Goal: Transaction & Acquisition: Subscribe to service/newsletter

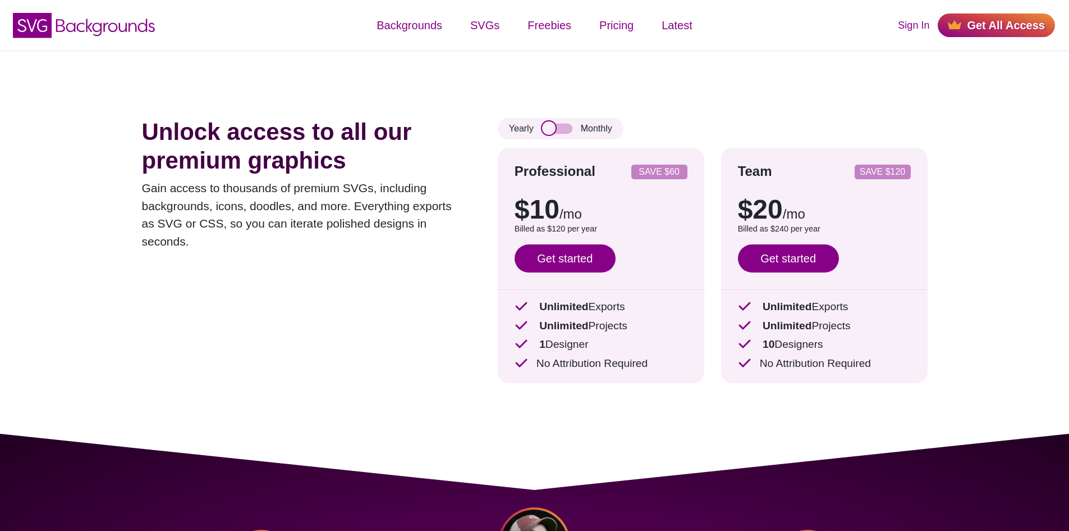
click at [559, 126] on input "checkbox" at bounding box center [557, 129] width 30 height 10
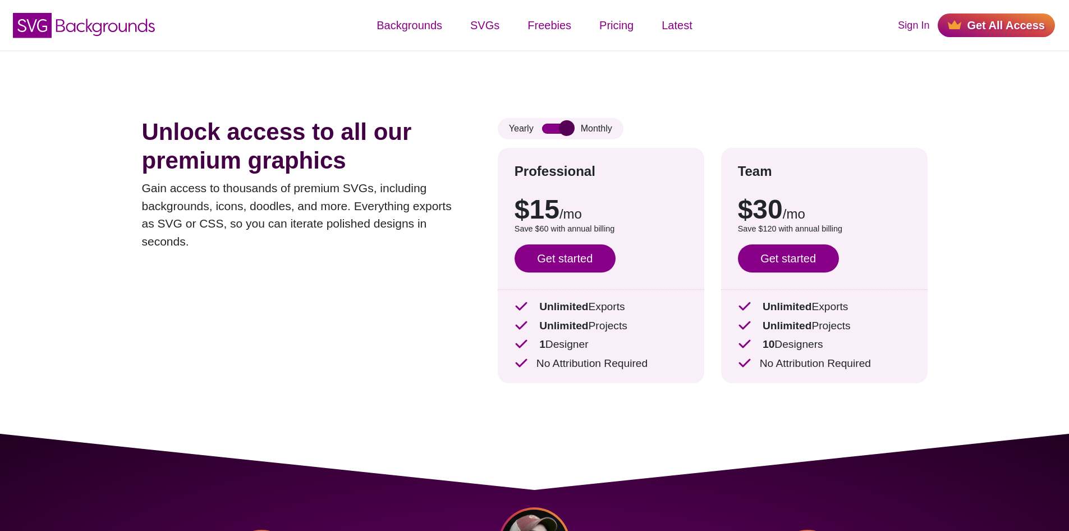
click at [559, 126] on input "checkbox" at bounding box center [557, 129] width 30 height 10
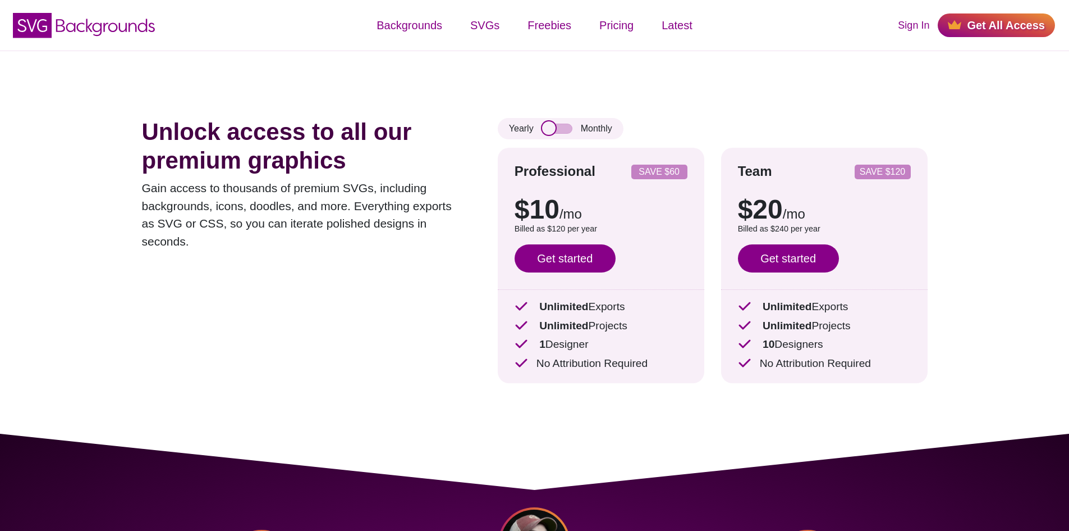
click at [559, 126] on input "checkbox" at bounding box center [557, 129] width 30 height 10
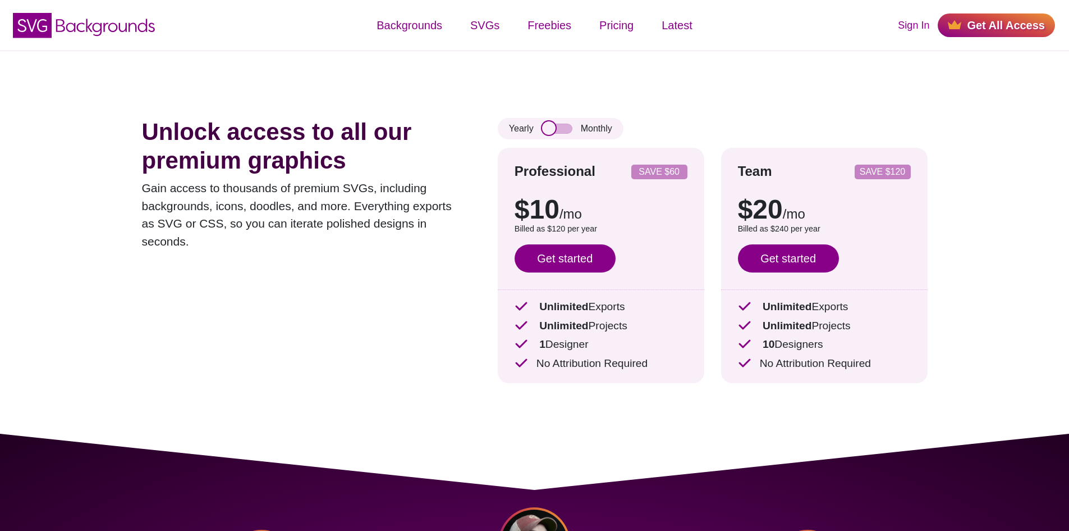
checkbox input "true"
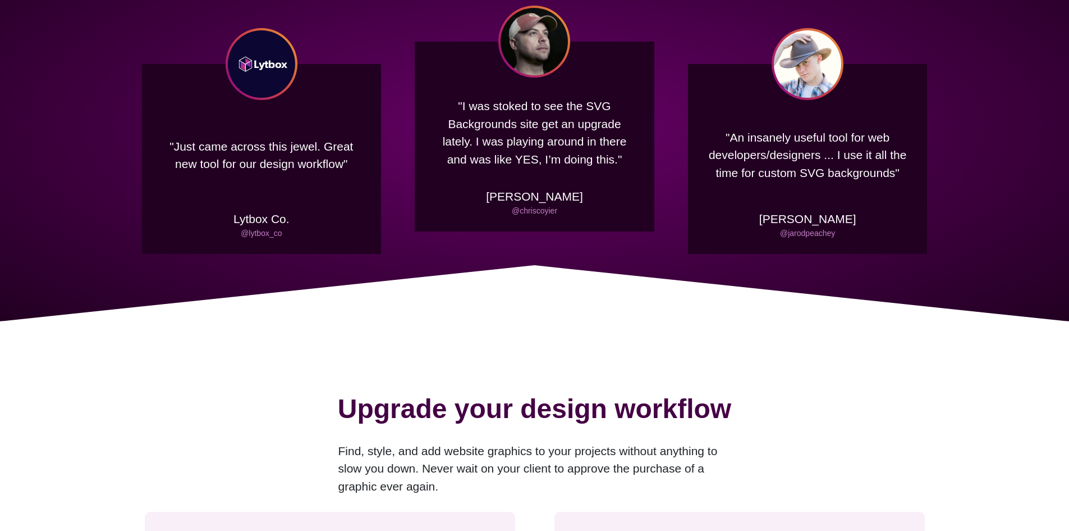
scroll to position [505, 0]
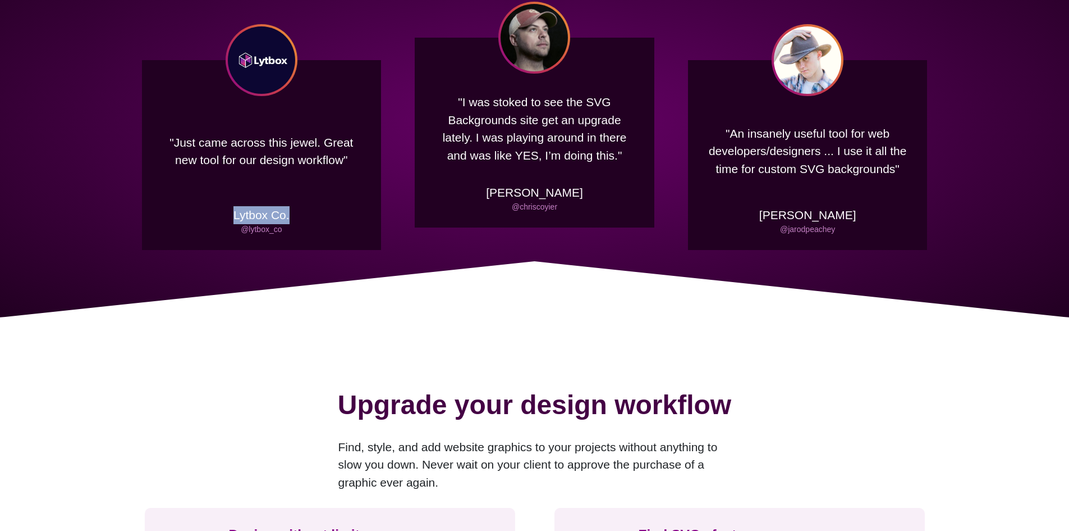
drag, startPoint x: 294, startPoint y: 198, endPoint x: 318, endPoint y: 241, distance: 49.5
click at [318, 241] on div ""Just came across this jewel. Great new tool for our design workflow" Lytbox Co…" at bounding box center [262, 155] width 240 height 190
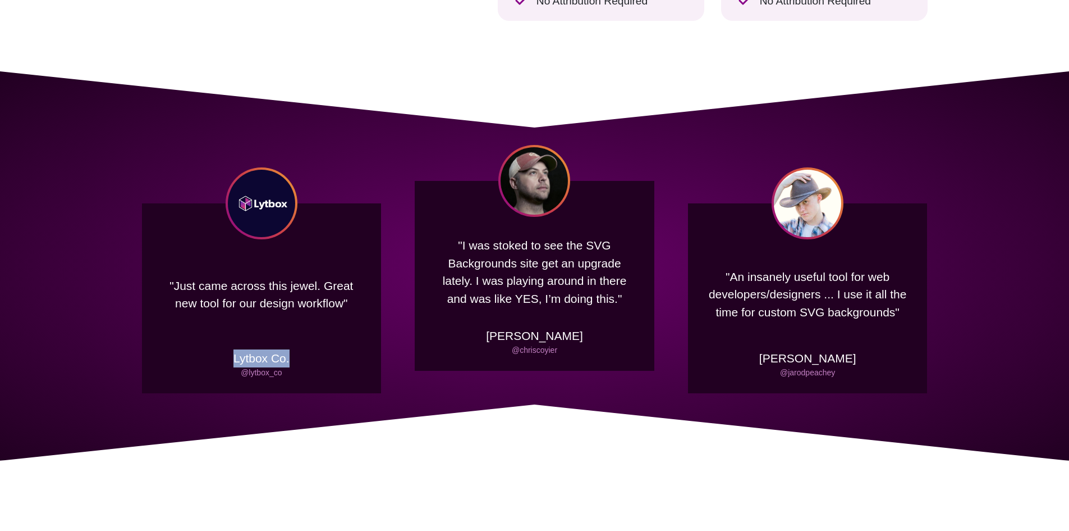
scroll to position [281, 0]
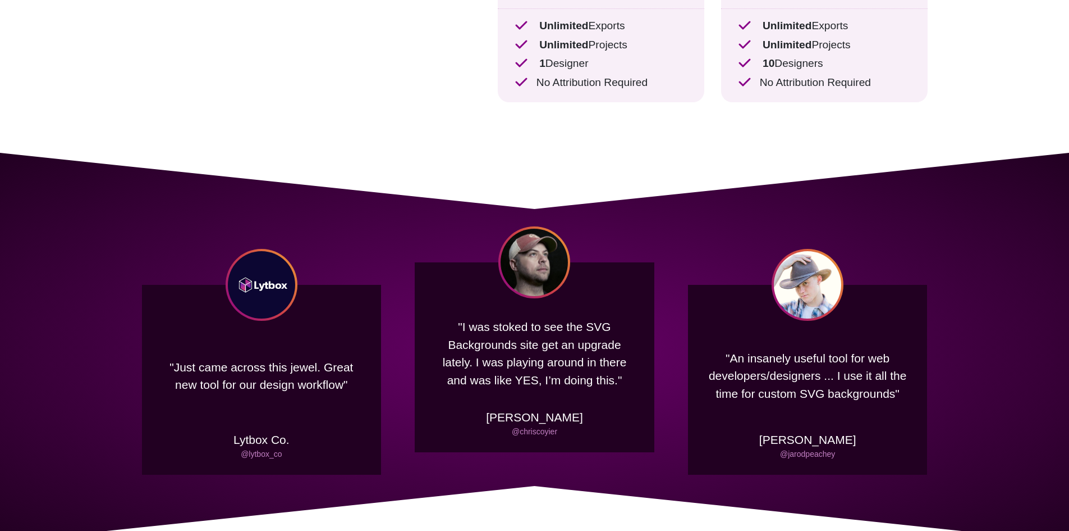
drag, startPoint x: 534, startPoint y: 213, endPoint x: 574, endPoint y: 203, distance: 40.6
click at [574, 203] on div ""Just came across this jewel. Great new tool for our design workflow" Lytbox Co…" at bounding box center [534, 347] width 1069 height 389
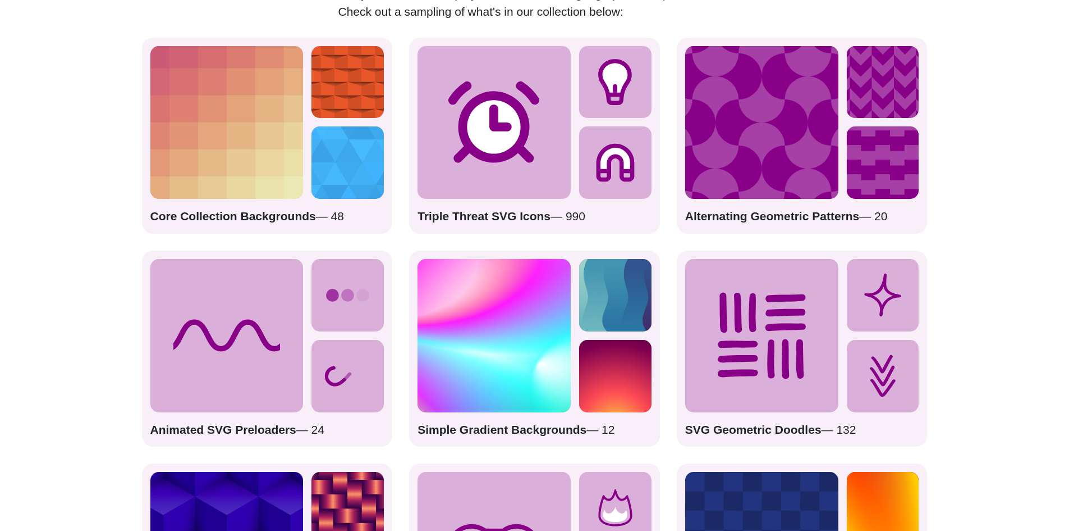
scroll to position [1628, 0]
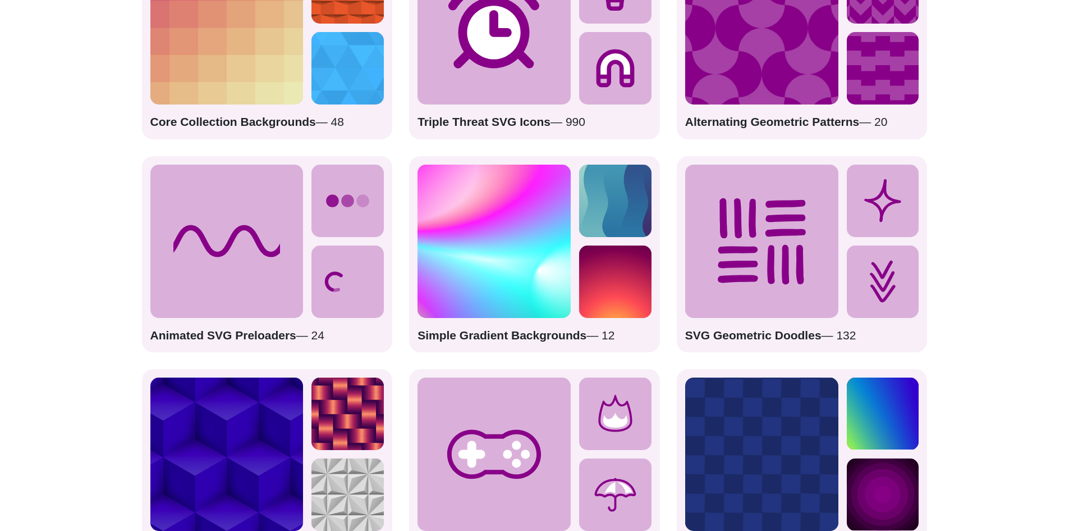
click at [360, 222] on icon at bounding box center [348, 200] width 72 height 72
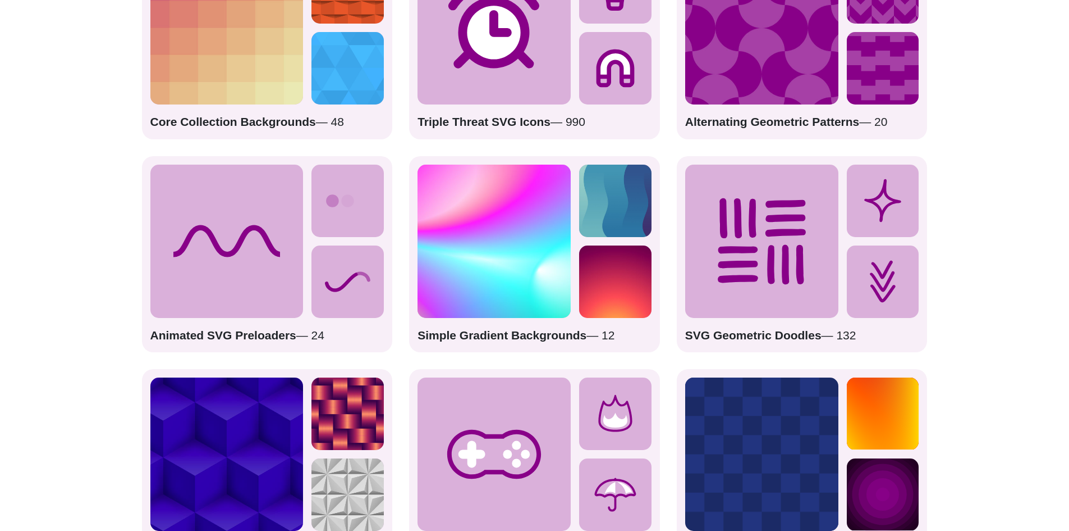
click at [357, 287] on icon at bounding box center [348, 281] width 72 height 72
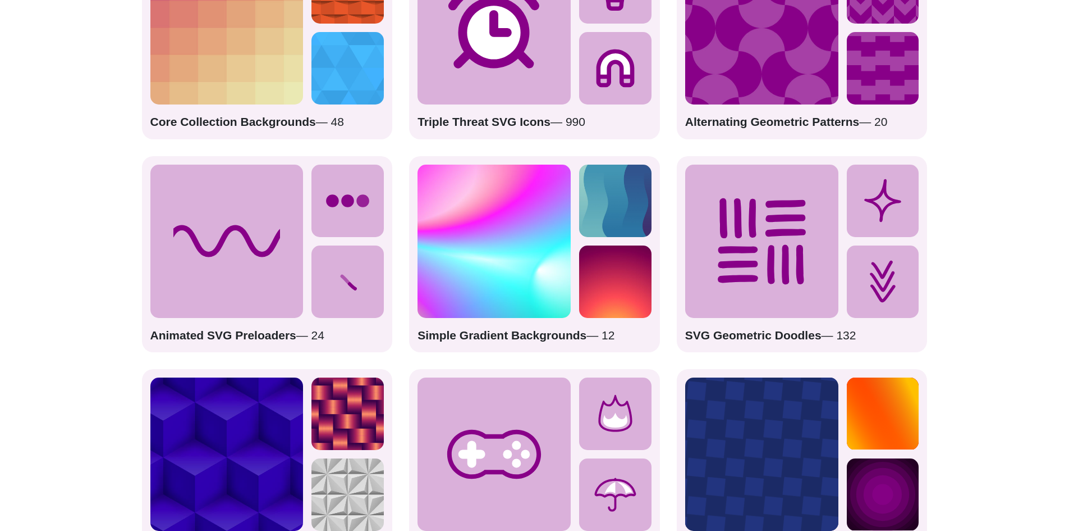
click at [246, 341] on strong "Animated SVG Preloaders" at bounding box center [223, 334] width 146 height 13
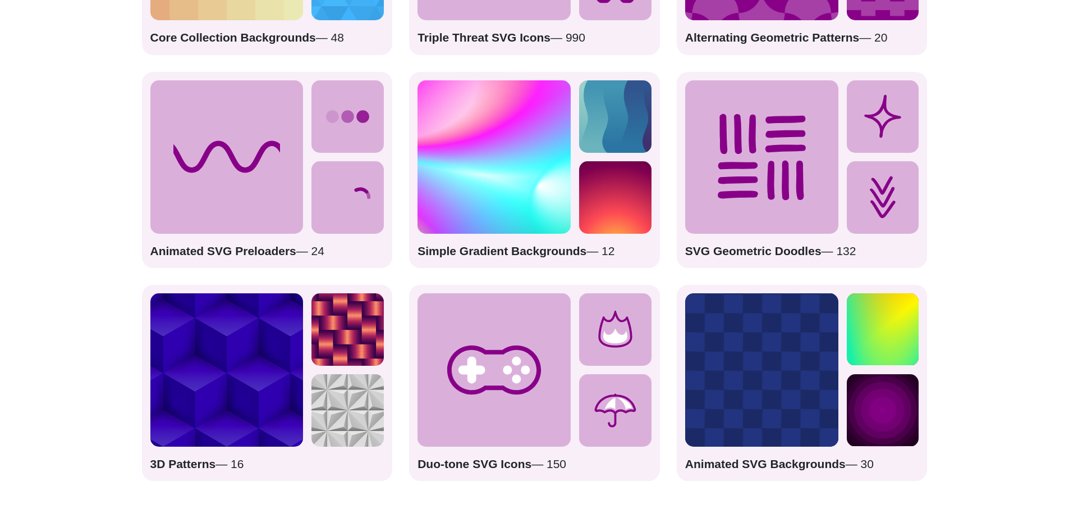
scroll to position [1853, 0]
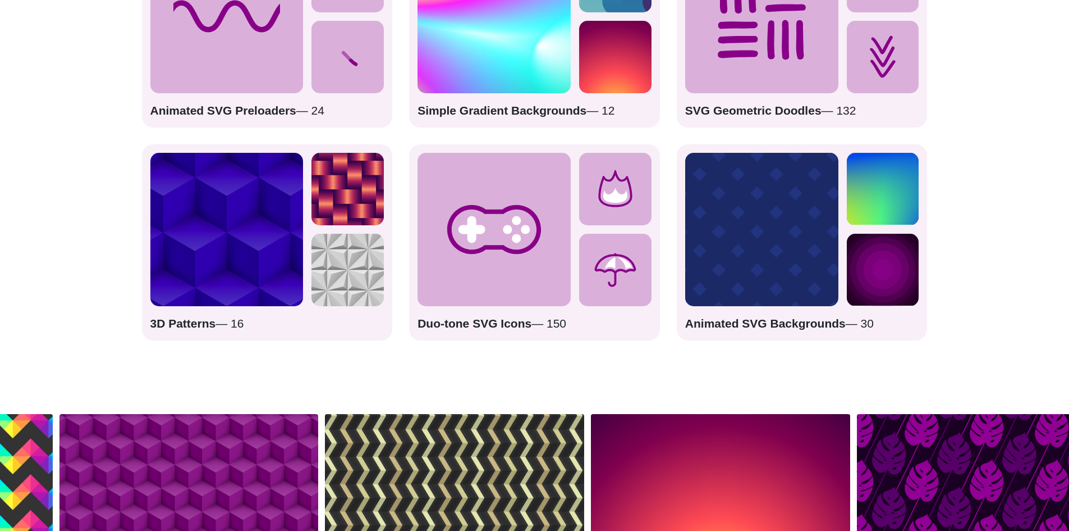
click at [802, 239] on rect at bounding box center [761, 229] width 153 height 153
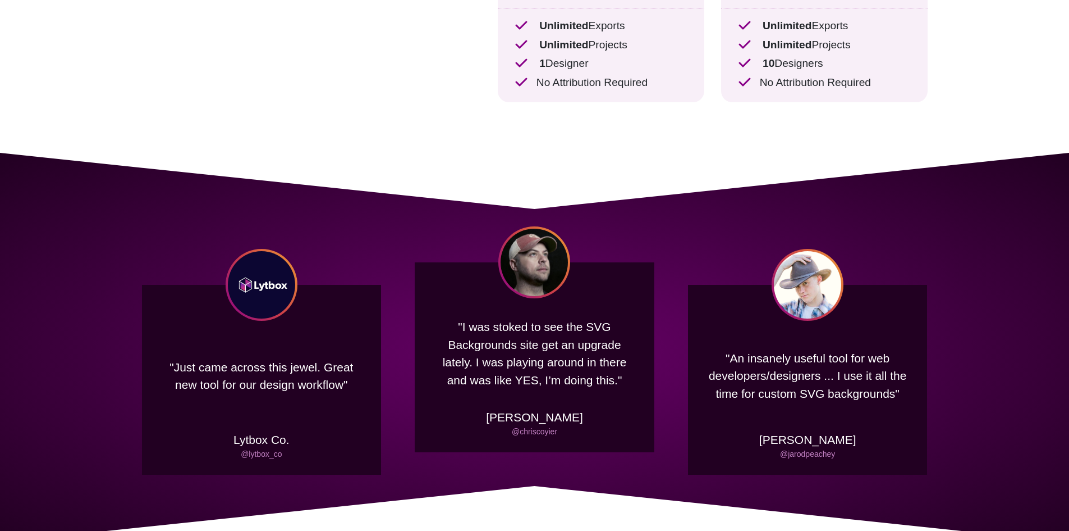
scroll to position [0, 0]
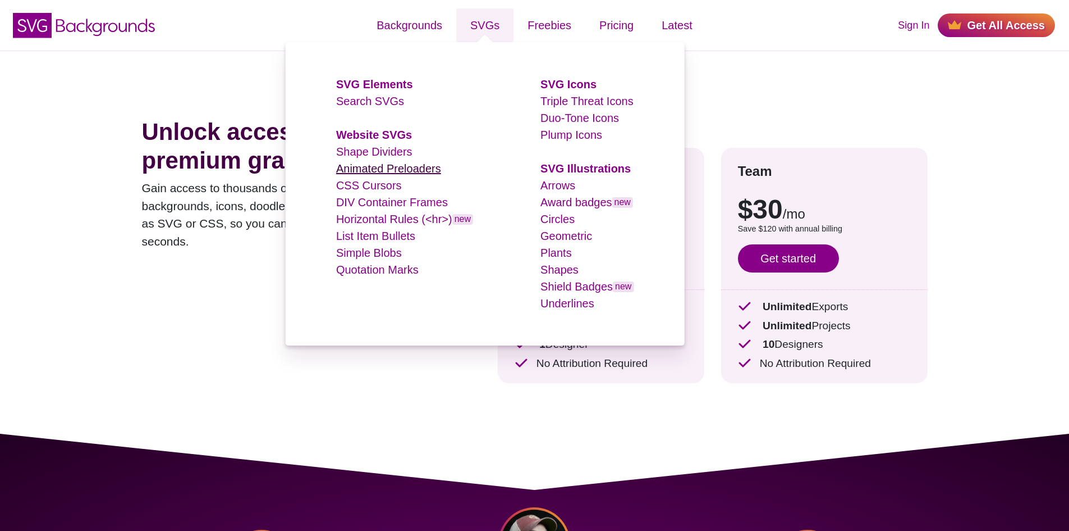
click at [384, 170] on link "Animated Preloaders" at bounding box center [388, 168] width 105 height 12
